Goal: Information Seeking & Learning: Learn about a topic

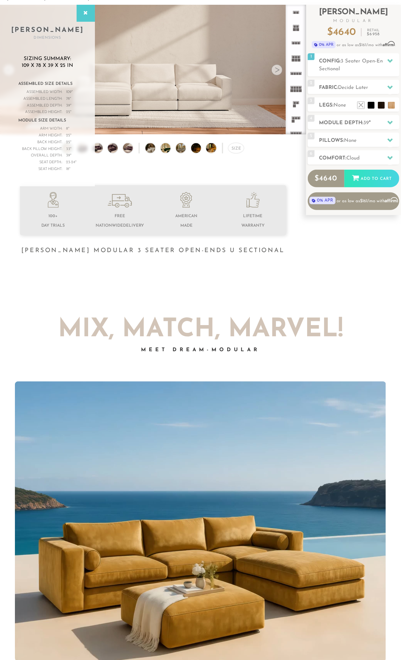
scroll to position [7151, 396]
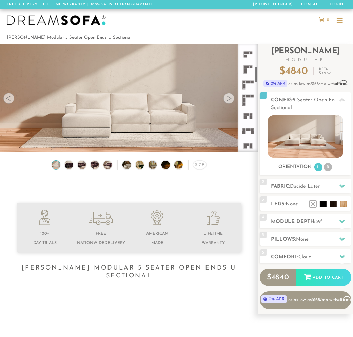
scroll to position [152, 0]
click at [247, 113] on rect at bounding box center [248, 112] width 2 height 2
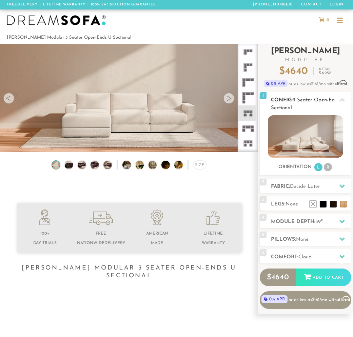
click at [313, 107] on h2 "Config: 3 Seater Open-Ends U Sectional" at bounding box center [311, 104] width 80 height 16
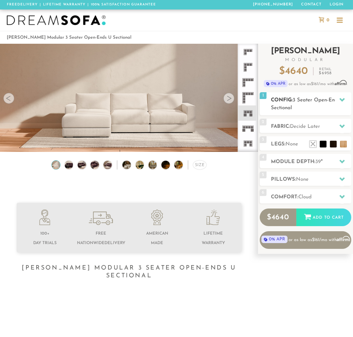
click at [313, 107] on h2 "Config: 3 Seater Open-Ends U Sectional" at bounding box center [311, 104] width 80 height 16
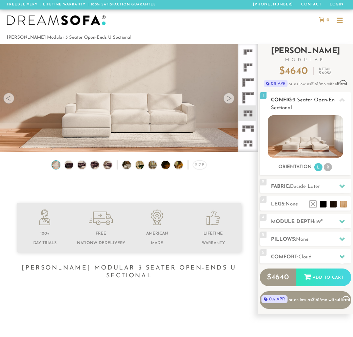
drag, startPoint x: 297, startPoint y: 108, endPoint x: 292, endPoint y: 100, distance: 9.0
click at [292, 100] on h2 "Config: 3 Seater Open-Ends U Sectional" at bounding box center [311, 104] width 80 height 16
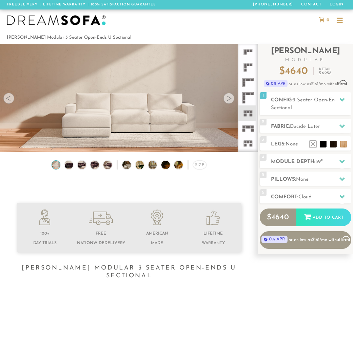
copy h2 "3 Seater Open-Ends U Sectional"
click at [344, 103] on div at bounding box center [342, 100] width 14 height 14
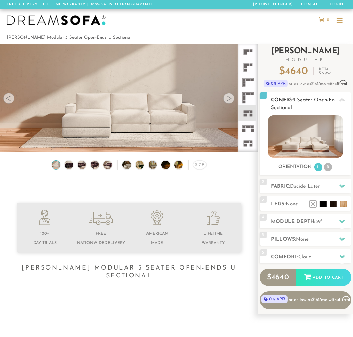
click at [294, 104] on h2 "Config: 3 Seater Open-Ends U Sectional" at bounding box center [311, 104] width 80 height 16
